Goal: Navigation & Orientation: Find specific page/section

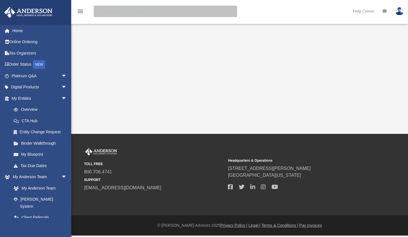
click at [163, 12] on input "search" at bounding box center [165, 11] width 143 height 11
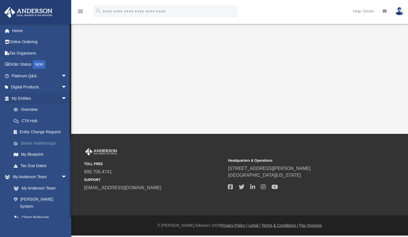
click at [38, 144] on link "Binder Walkthrough" at bounding box center [41, 143] width 67 height 11
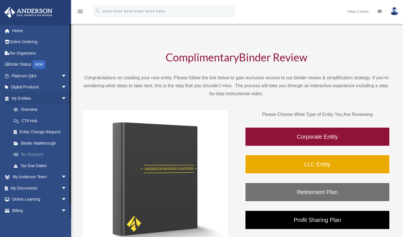
click at [34, 153] on link "My Blueprint" at bounding box center [41, 154] width 67 height 11
